Goal: Task Accomplishment & Management: Use online tool/utility

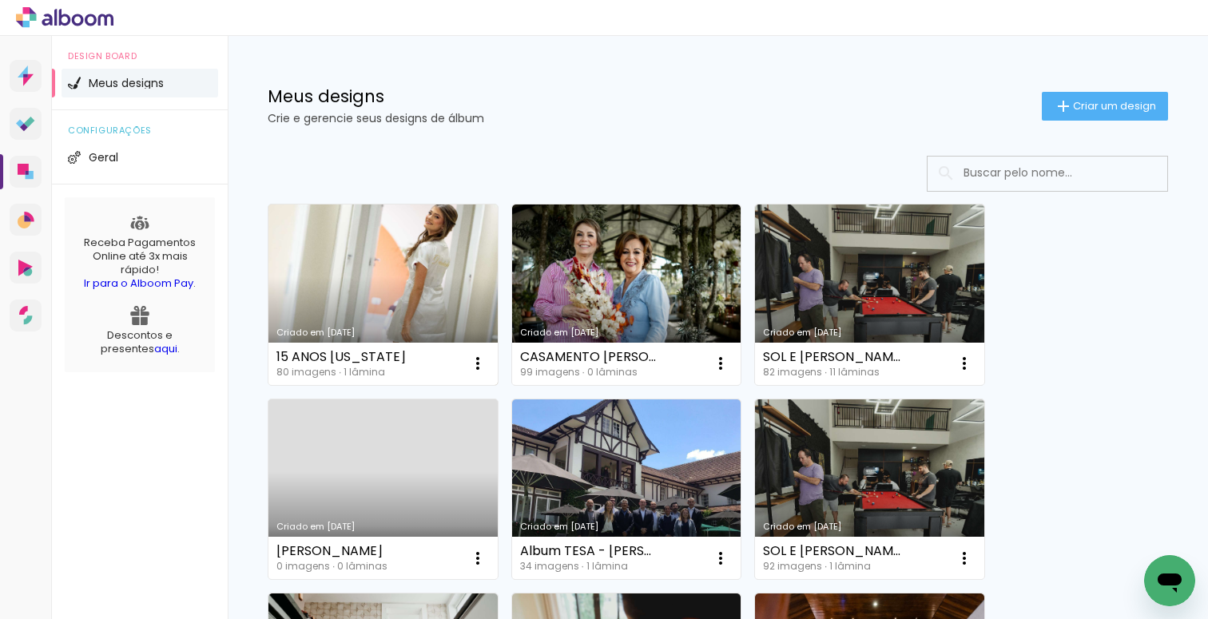
click at [440, 291] on link "Criado em [DATE]" at bounding box center [382, 295] width 229 height 181
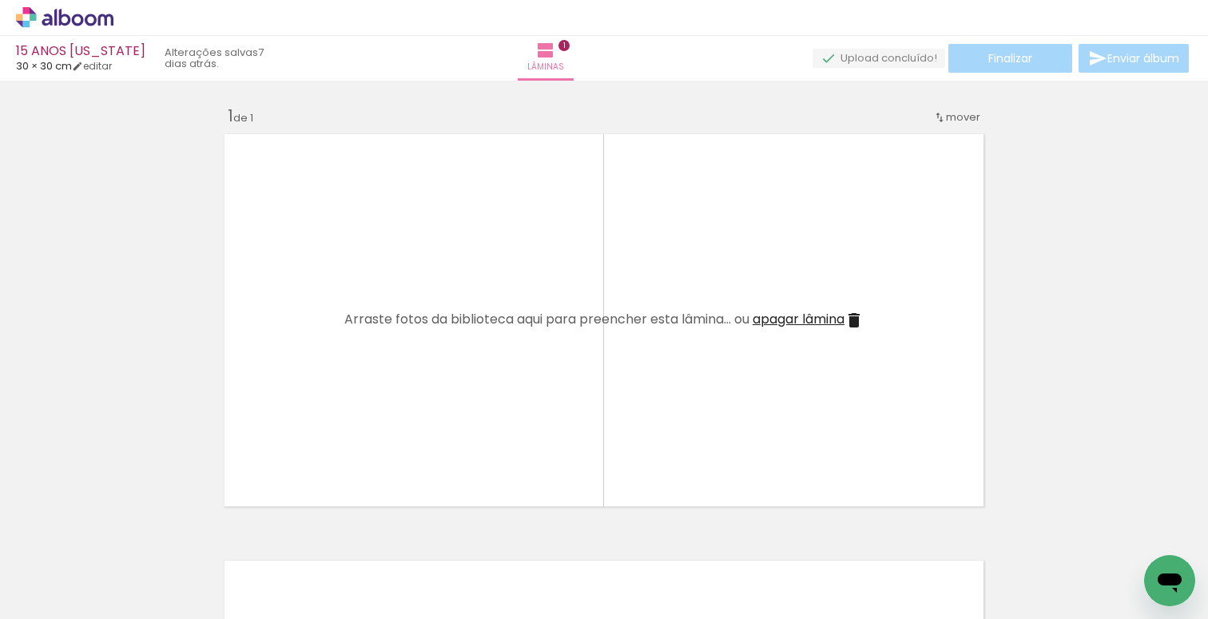
scroll to position [0, 2]
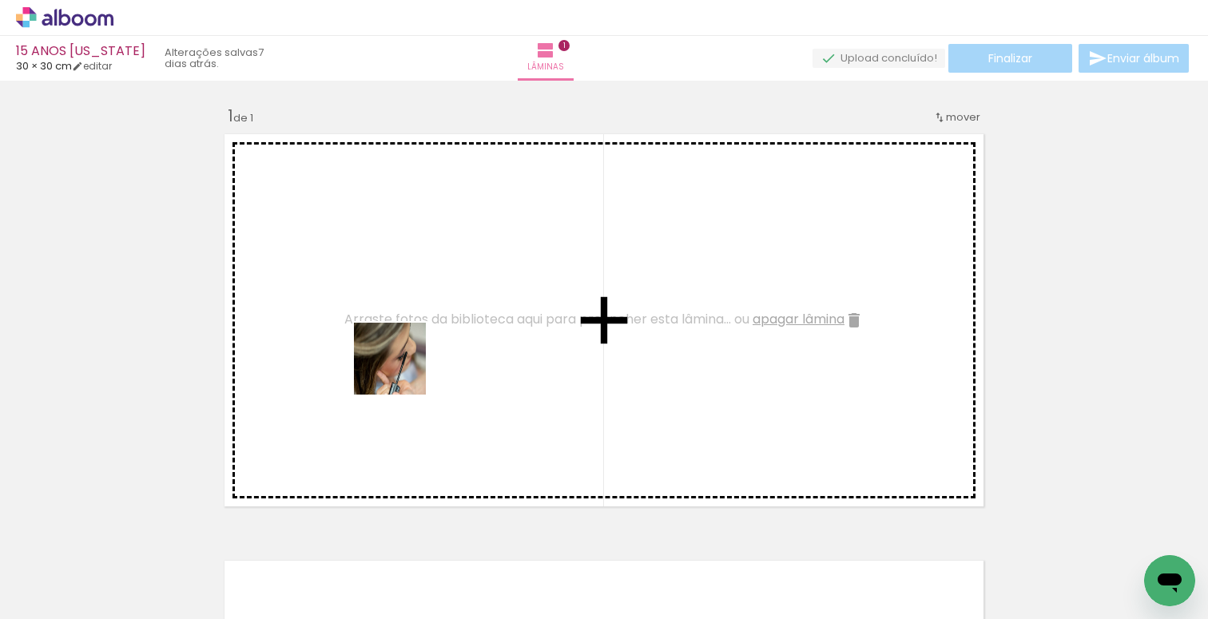
drag, startPoint x: 262, startPoint y: 571, endPoint x: 401, endPoint y: 371, distance: 243.4
click at [401, 371] on quentale-workspace at bounding box center [604, 309] width 1208 height 619
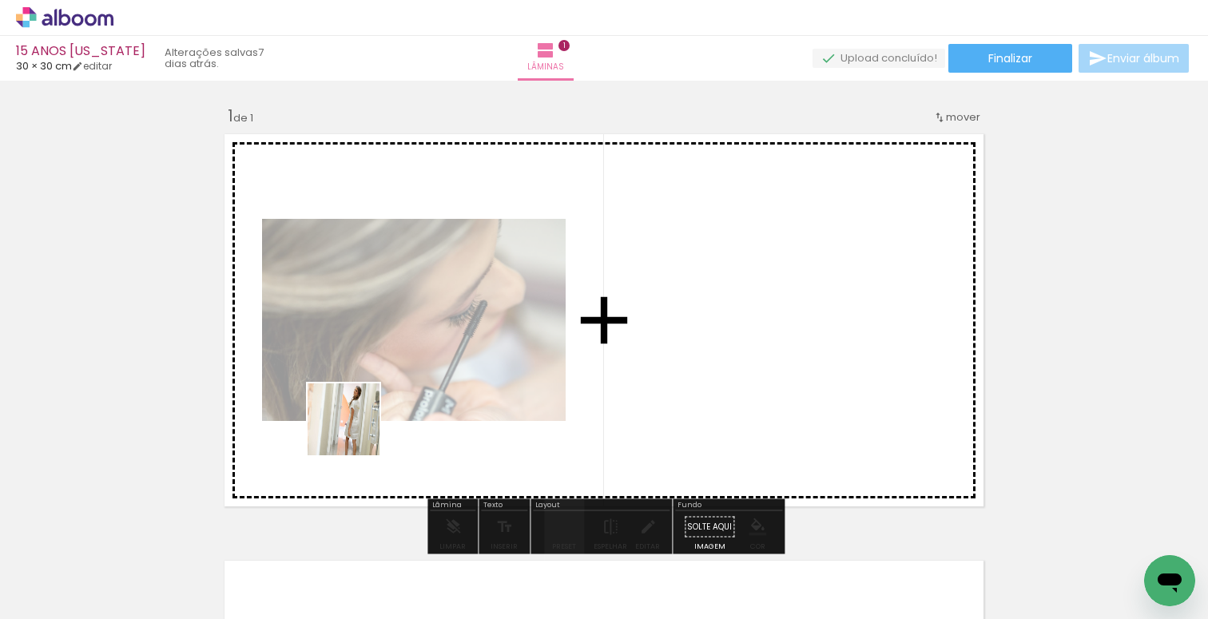
drag, startPoint x: 180, startPoint y: 577, endPoint x: 358, endPoint y: 431, distance: 230.5
click at [358, 431] on quentale-workspace at bounding box center [604, 309] width 1208 height 619
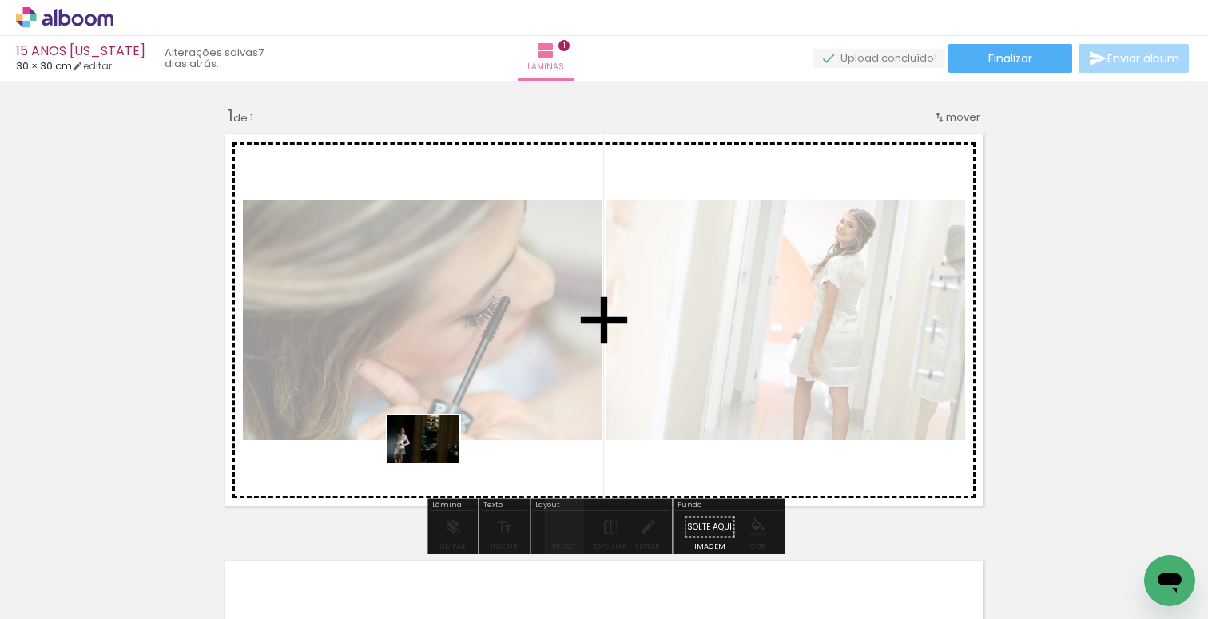
drag, startPoint x: 336, startPoint y: 575, endPoint x: 438, endPoint y: 459, distance: 154.6
click at [438, 459] on quentale-workspace at bounding box center [604, 309] width 1208 height 619
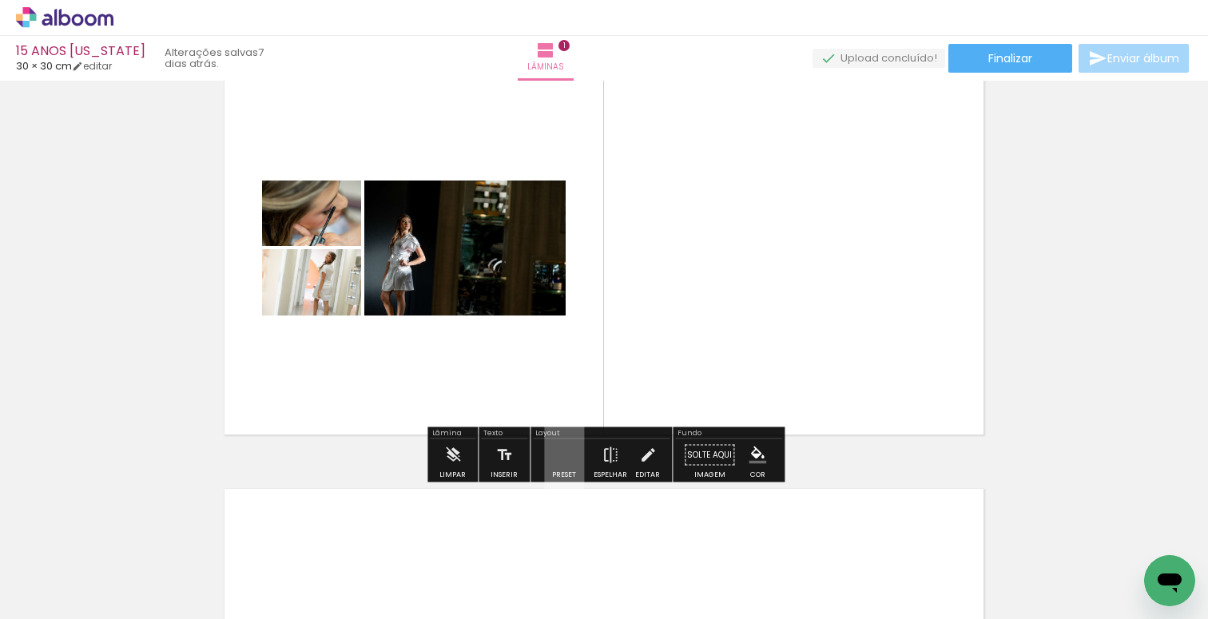
scroll to position [80, 0]
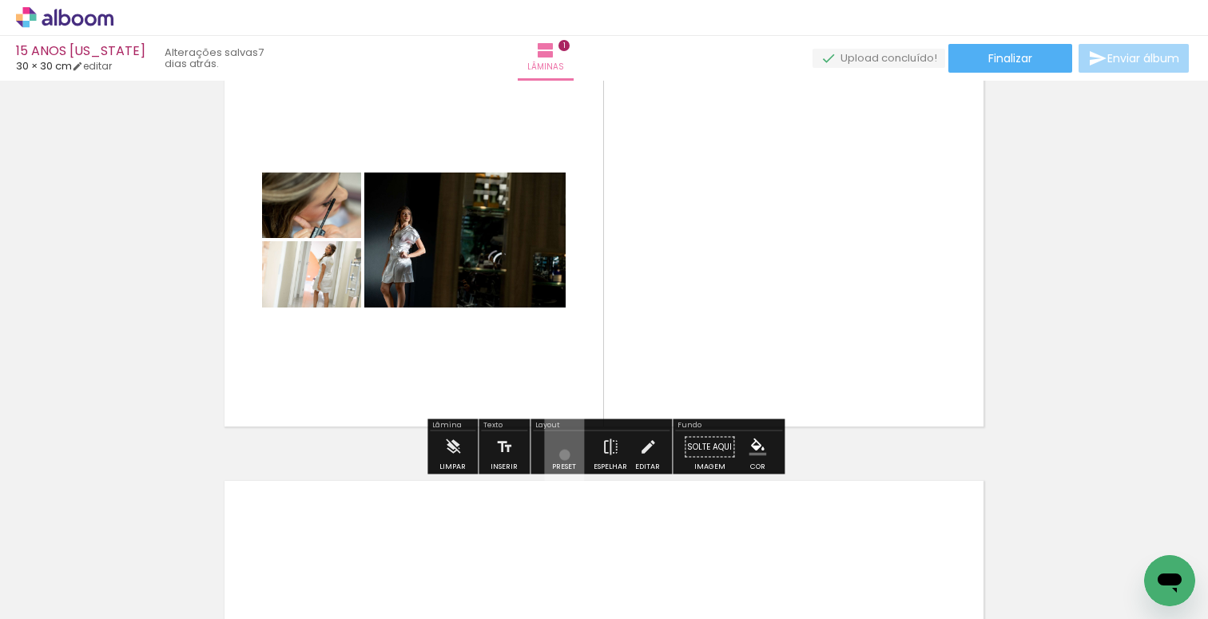
click at [561, 455] on quentale-layouter at bounding box center [564, 447] width 40 height 76
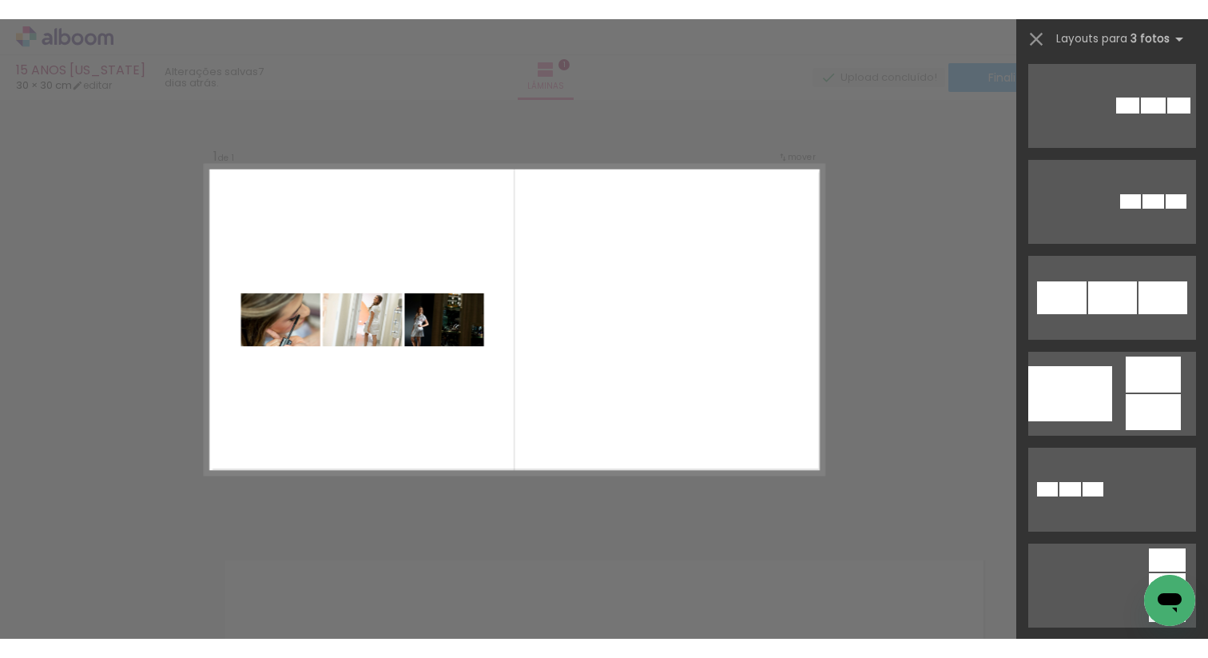
scroll to position [2698, 0]
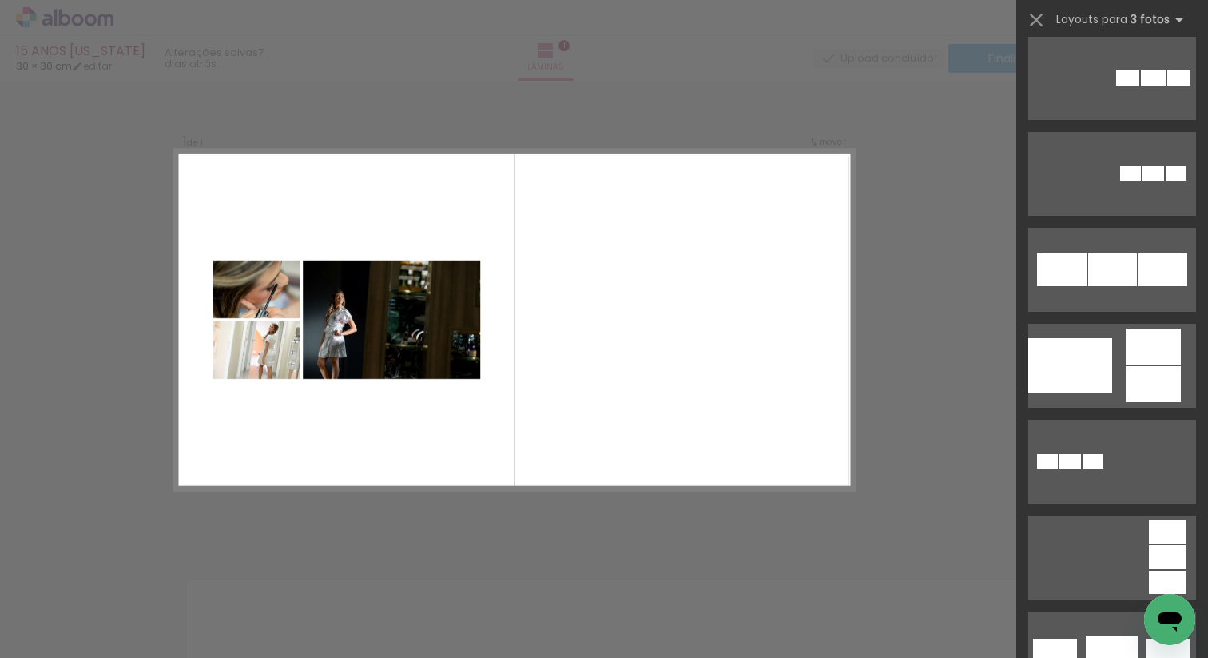
click at [802, 565] on quentale-thumb at bounding box center [783, 604] width 89 height 92
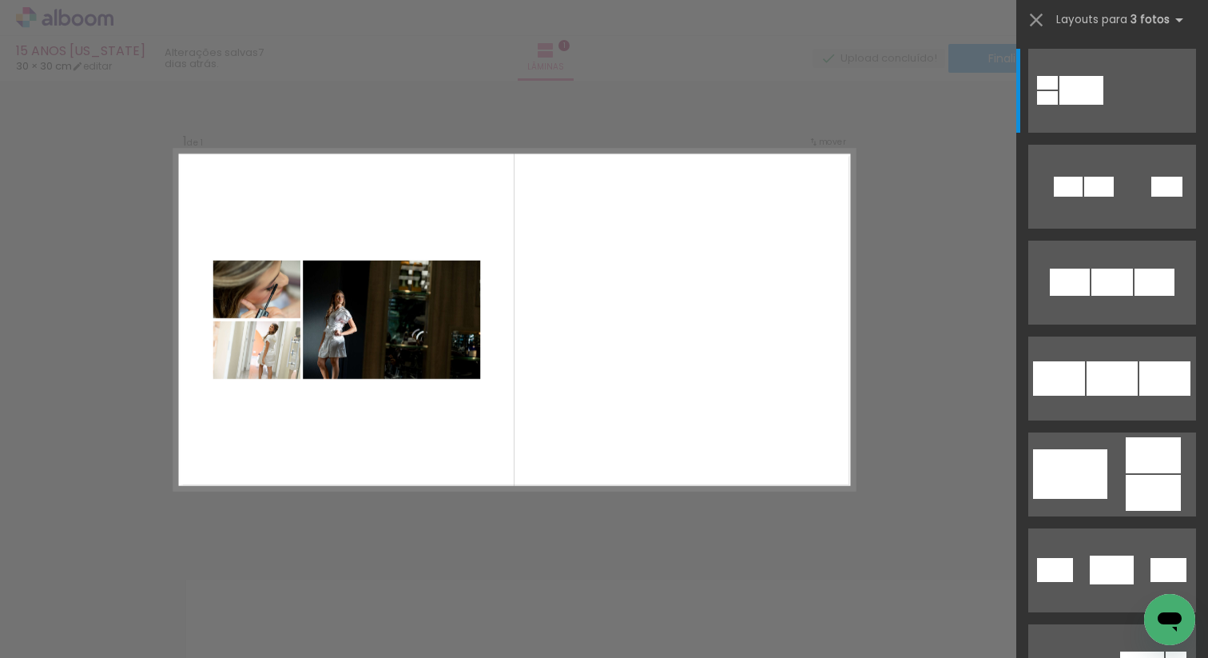
click at [131, 618] on iron-horizontal-list at bounding box center [115, 608] width 32 height 100
drag, startPoint x: 994, startPoint y: 654, endPoint x: 790, endPoint y: 654, distance: 204.6
click at [131, 618] on iron-horizontal-list at bounding box center [115, 608] width 32 height 100
drag, startPoint x: 432, startPoint y: 599, endPoint x: 558, endPoint y: 401, distance: 233.9
click at [558, 401] on quentale-workspace at bounding box center [604, 329] width 1208 height 658
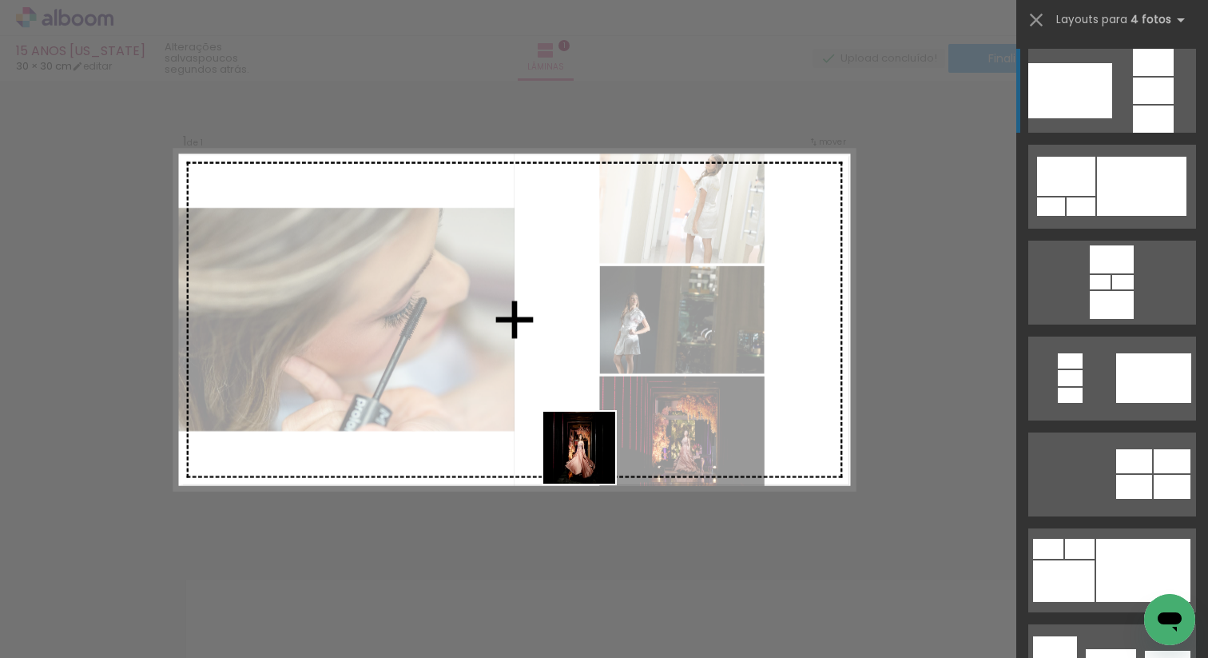
drag, startPoint x: 513, startPoint y: 614, endPoint x: 595, endPoint y: 451, distance: 182.6
click at [595, 451] on quentale-workspace at bounding box center [604, 329] width 1208 height 658
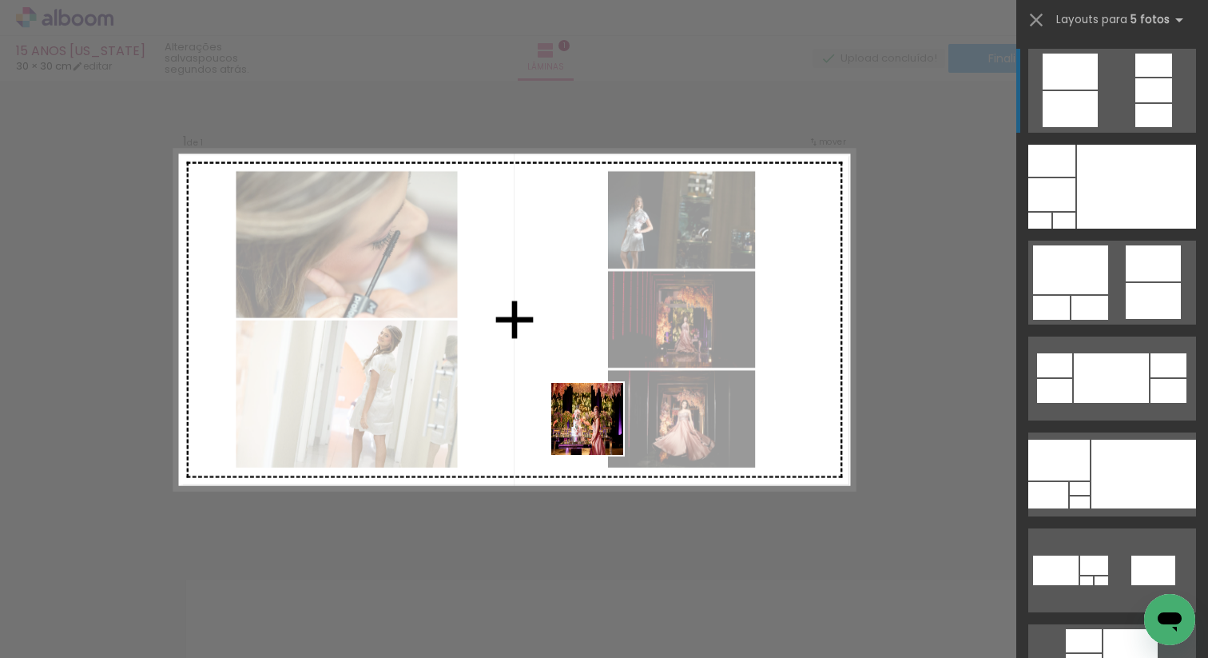
drag, startPoint x: 599, startPoint y: 608, endPoint x: 611, endPoint y: 387, distance: 221.7
click at [611, 387] on quentale-workspace at bounding box center [604, 329] width 1208 height 658
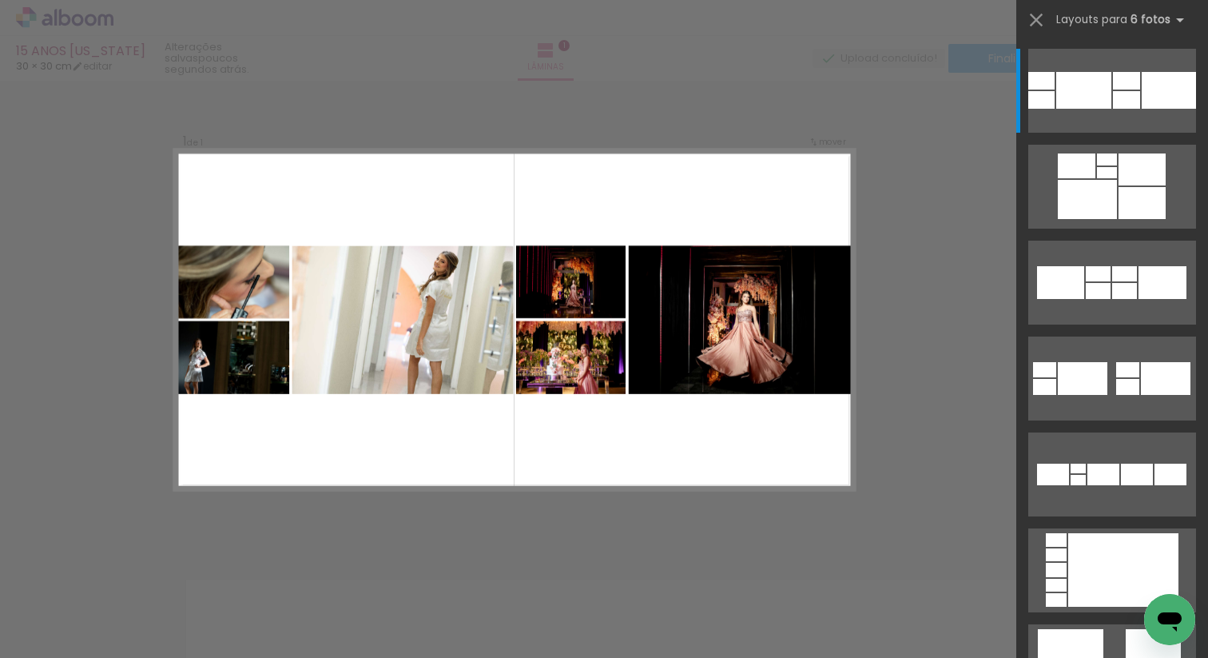
drag, startPoint x: 983, startPoint y: 651, endPoint x: 983, endPoint y: 630, distance: 20.8
click at [131, 618] on iron-horizontal-list at bounding box center [115, 608] width 32 height 100
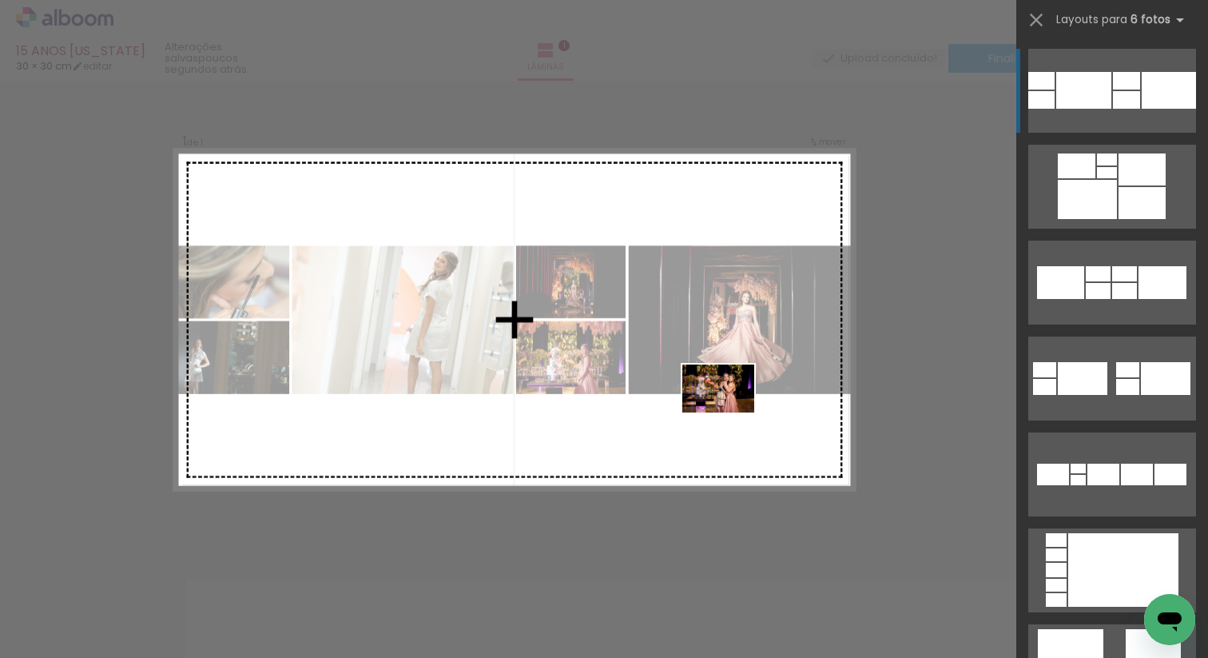
drag, startPoint x: 983, startPoint y: 624, endPoint x: 730, endPoint y: 412, distance: 329.6
click at [730, 412] on quentale-workspace at bounding box center [604, 329] width 1208 height 658
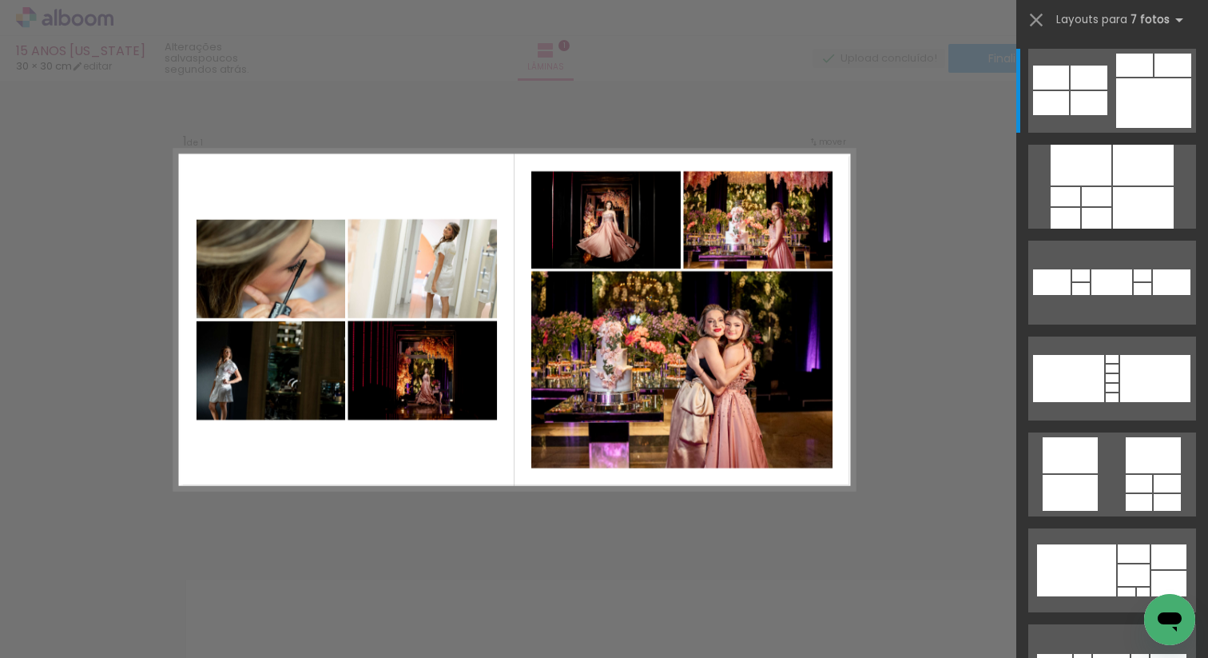
click at [1014, 599] on quentale-thumb at bounding box center [1052, 604] width 89 height 92
click at [276, 347] on quentale-photo at bounding box center [271, 370] width 149 height 99
drag, startPoint x: 293, startPoint y: 332, endPoint x: 168, endPoint y: 406, distance: 145.4
click at [168, 406] on div "Inserir lâmina 1 de 1 Confirmar Cancelar" at bounding box center [604, 545] width 1208 height 969
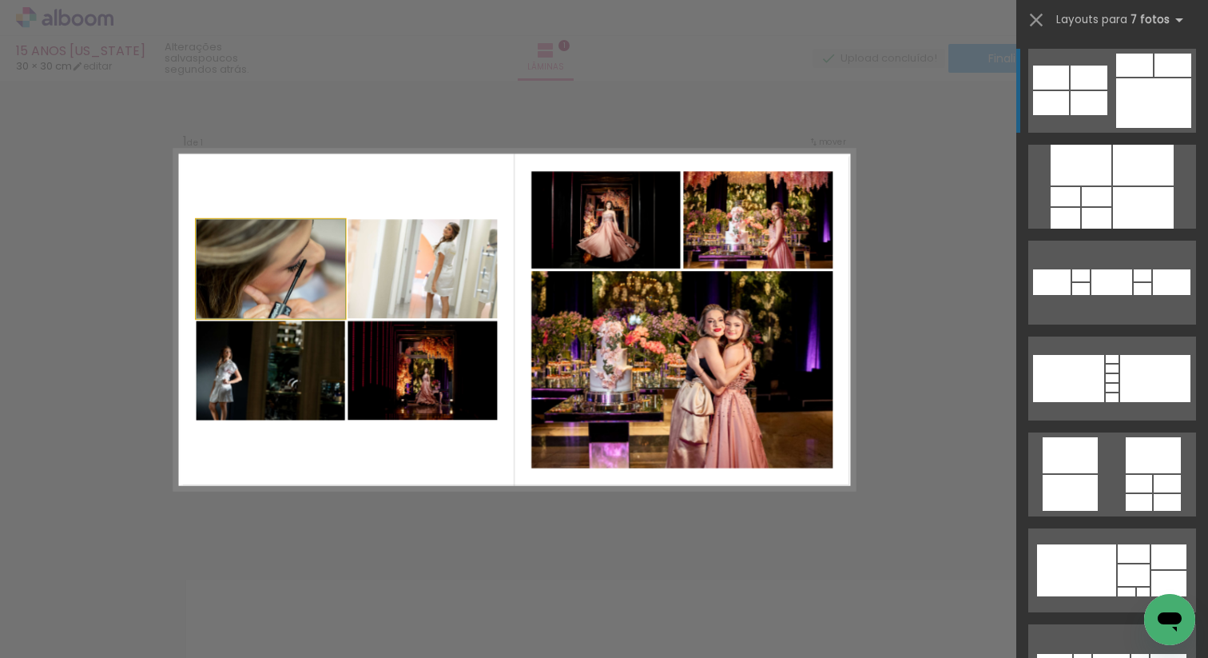
drag, startPoint x: 275, startPoint y: 266, endPoint x: 50, endPoint y: 193, distance: 236.0
click at [50, 193] on div "Inserir lâmina 1 de 1 Confirmar Cancelar" at bounding box center [604, 545] width 1208 height 969
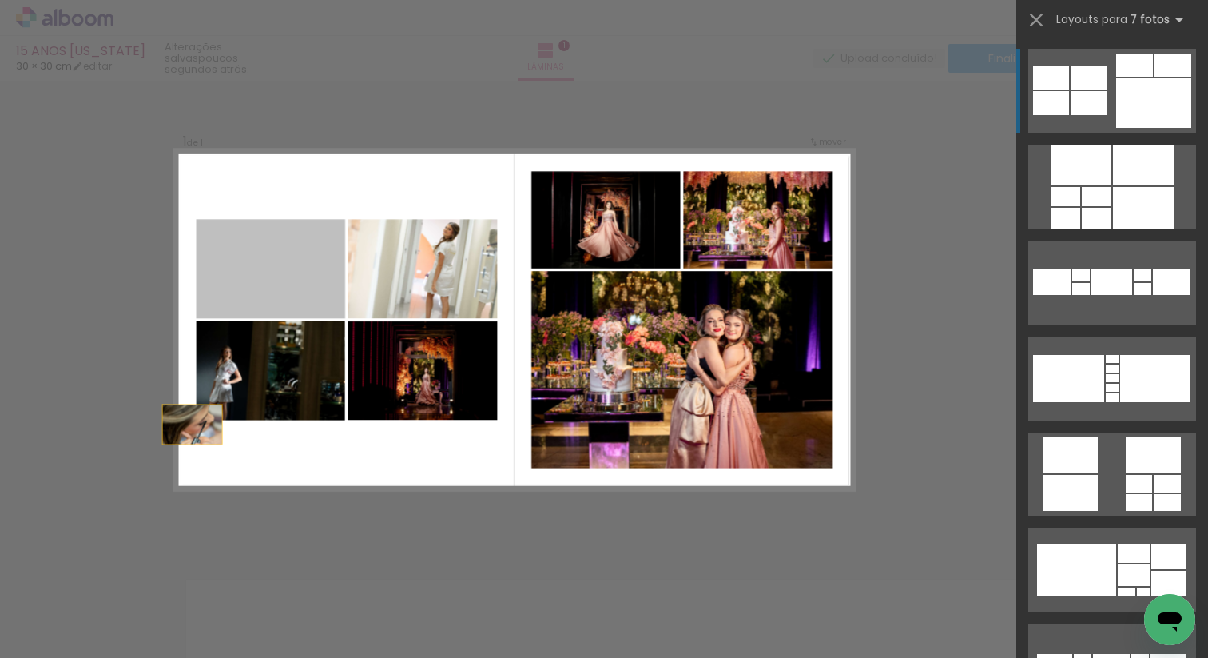
drag, startPoint x: 245, startPoint y: 264, endPoint x: 177, endPoint y: 467, distance: 213.8
click at [177, 467] on quentale-layouter at bounding box center [514, 319] width 680 height 340
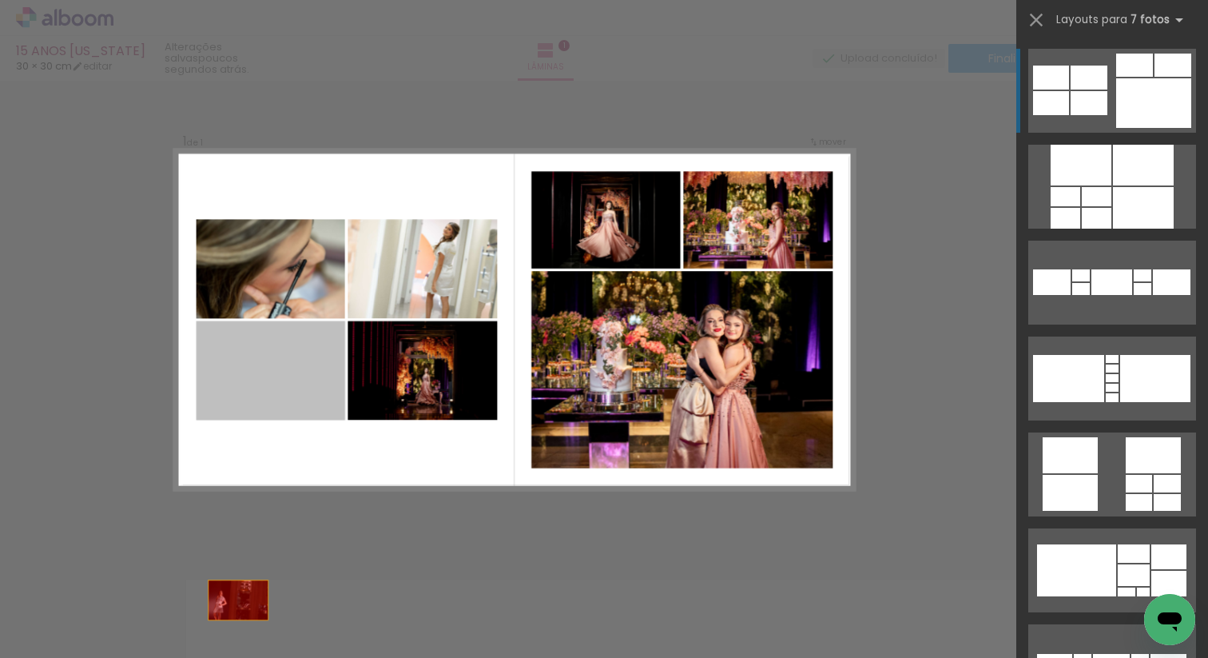
drag, startPoint x: 309, startPoint y: 356, endPoint x: 225, endPoint y: 657, distance: 312.0
click at [225, 618] on quentale-workspace at bounding box center [604, 329] width 1208 height 658
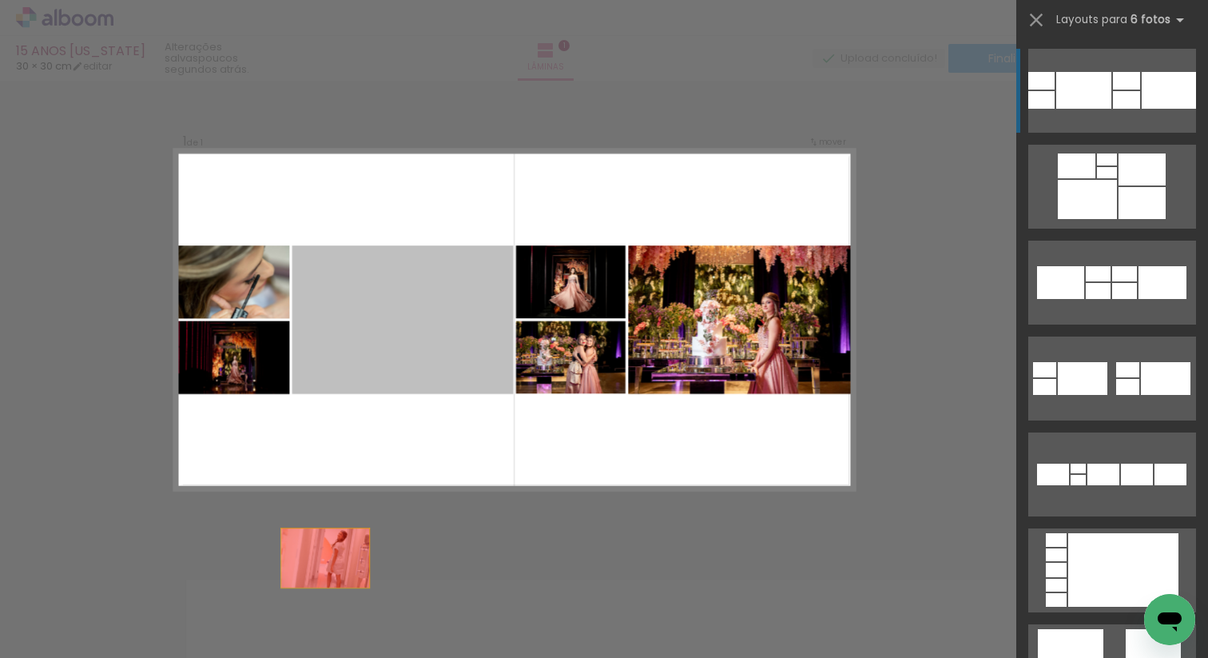
drag, startPoint x: 360, startPoint y: 311, endPoint x: 296, endPoint y: 635, distance: 330.7
click at [296, 618] on quentale-workspace at bounding box center [604, 329] width 1208 height 658
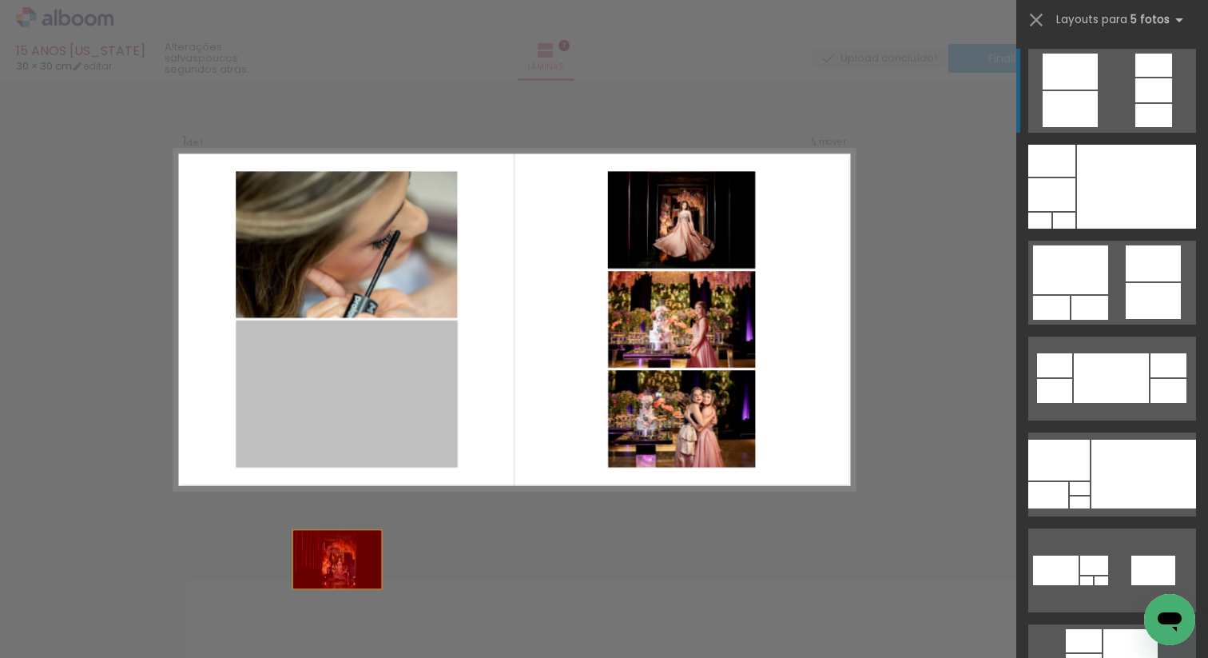
drag, startPoint x: 370, startPoint y: 394, endPoint x: 328, endPoint y: 657, distance: 266.3
click at [328, 618] on quentale-workspace at bounding box center [604, 329] width 1208 height 658
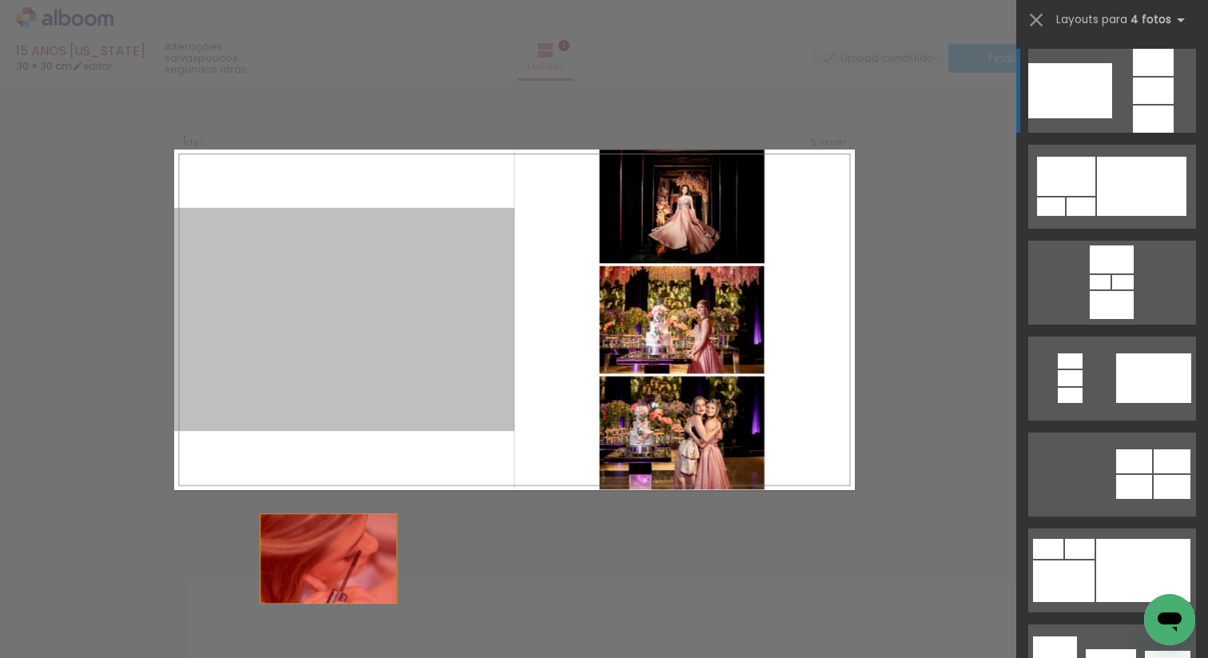
drag, startPoint x: 355, startPoint y: 372, endPoint x: 324, endPoint y: 624, distance: 253.6
click at [324, 618] on quentale-workspace at bounding box center [604, 329] width 1208 height 658
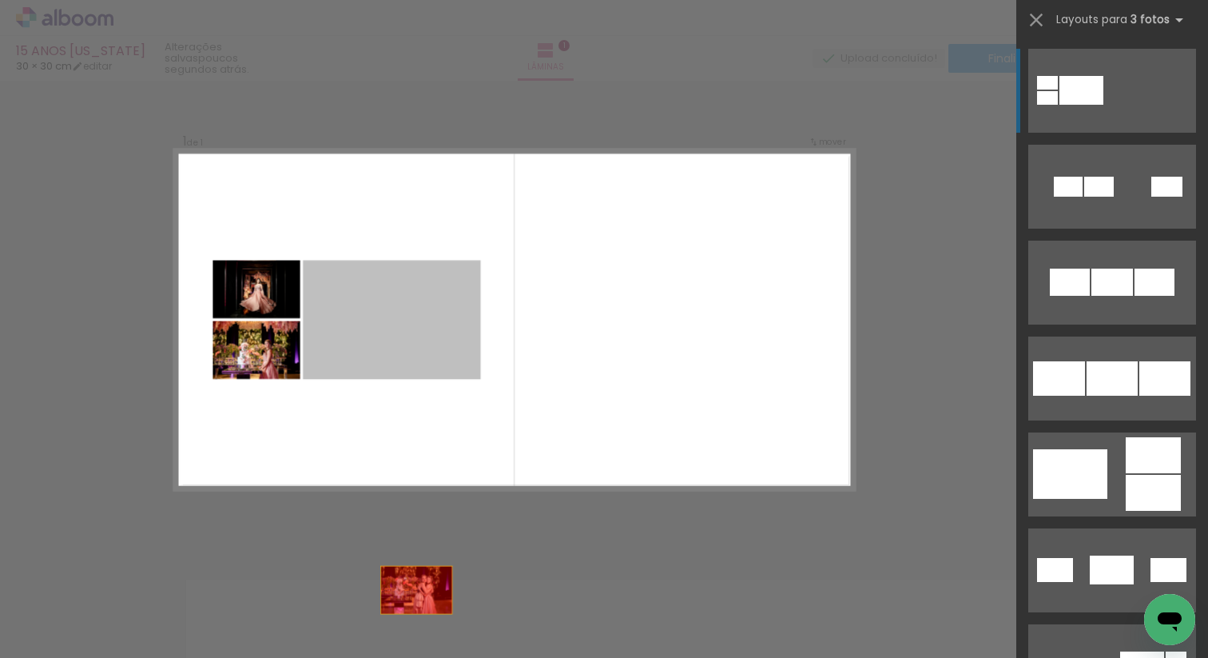
drag, startPoint x: 432, startPoint y: 307, endPoint x: 423, endPoint y: 657, distance: 350.1
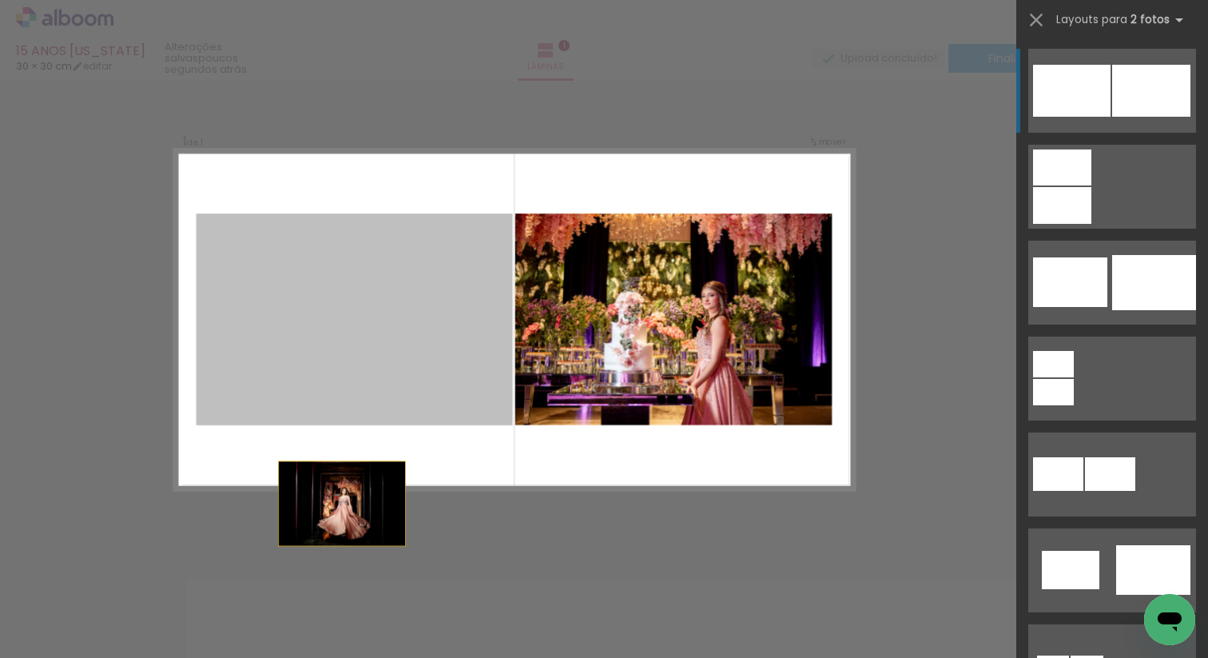
drag, startPoint x: 352, startPoint y: 288, endPoint x: 352, endPoint y: 657, distance: 368.4
click at [352, 618] on quentale-workspace at bounding box center [604, 329] width 1208 height 658
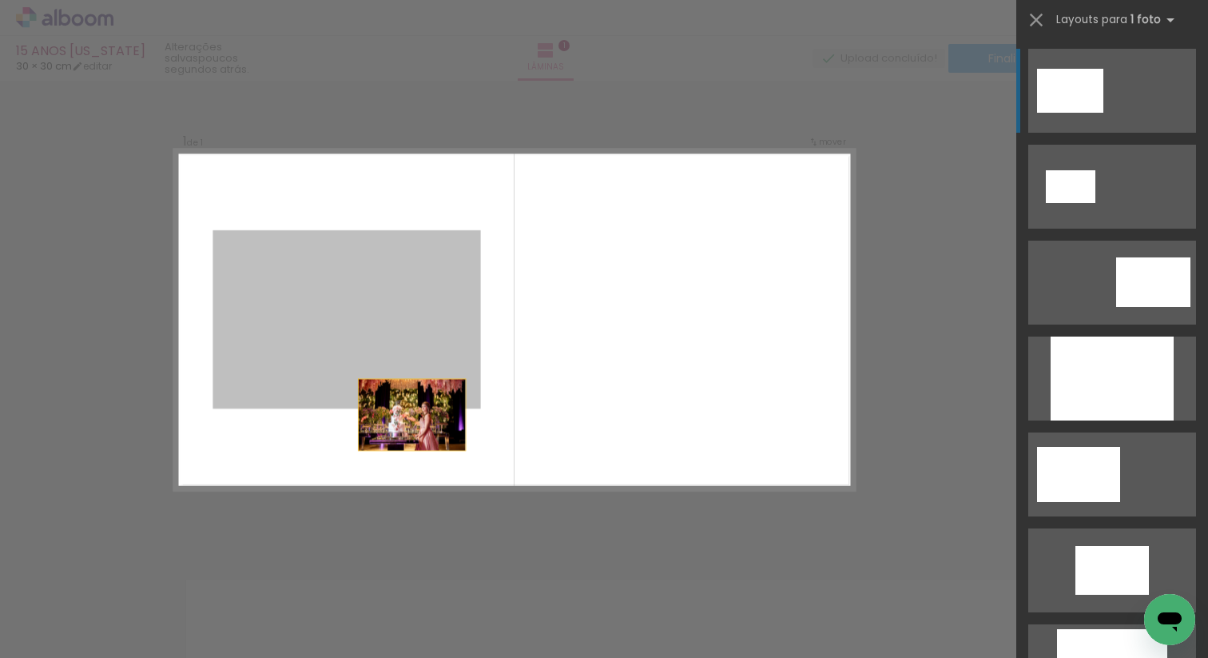
drag, startPoint x: 428, startPoint y: 384, endPoint x: 446, endPoint y: 657, distance: 273.1
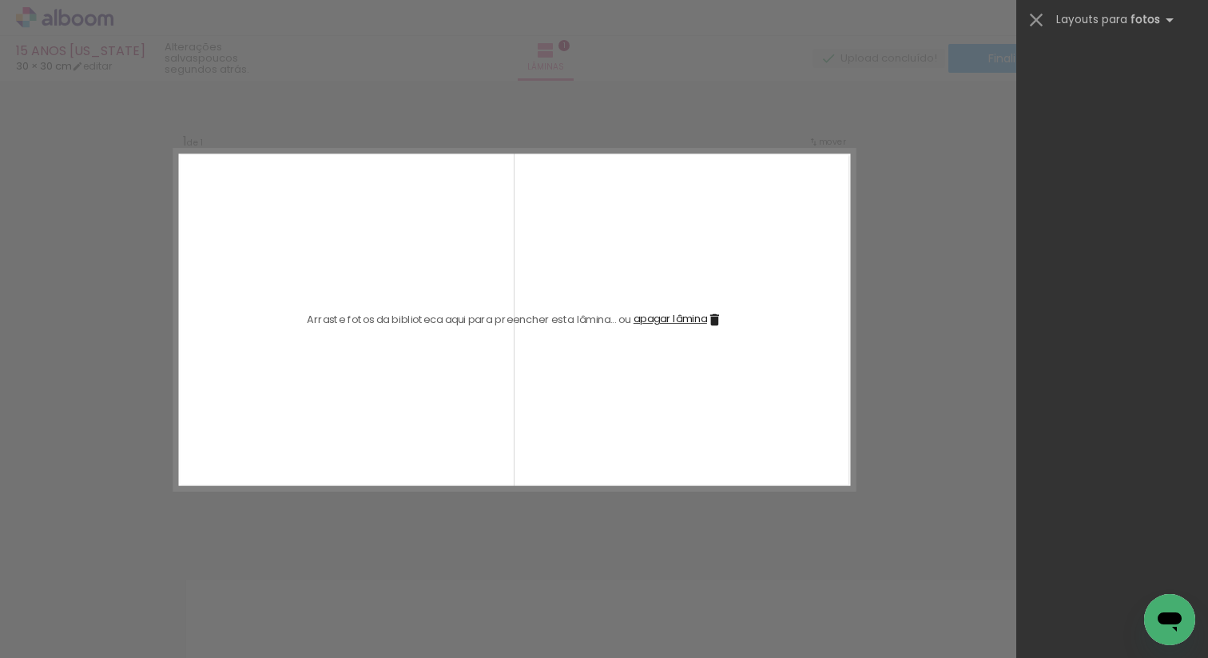
click at [82, 607] on iron-icon at bounding box center [81, 609] width 13 height 13
click at [0, 0] on slot "Não utilizadas" at bounding box center [0, 0] width 0 height 0
type input "Não utilizadas"
